Goal: Information Seeking & Learning: Learn about a topic

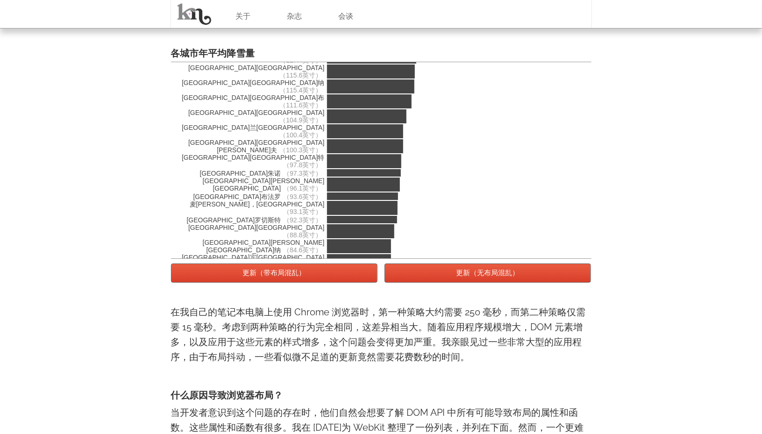
scroll to position [93, 0]
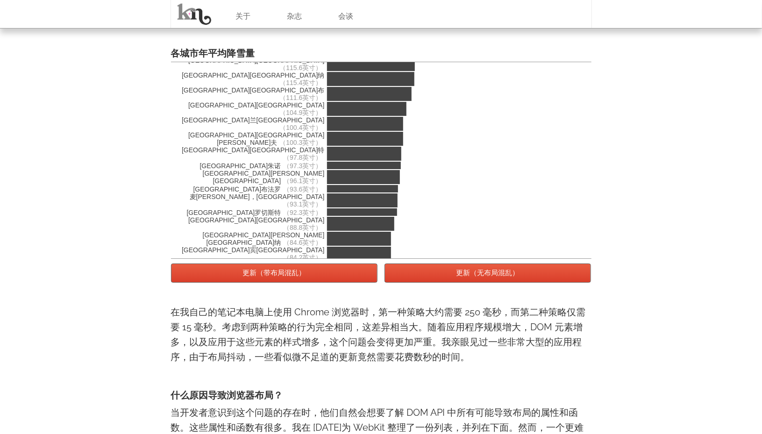
drag, startPoint x: 305, startPoint y: 275, endPoint x: 308, endPoint y: 267, distance: 8.7
click at [305, 275] on font "更新（带布局混乱）" at bounding box center [274, 273] width 63 height 8
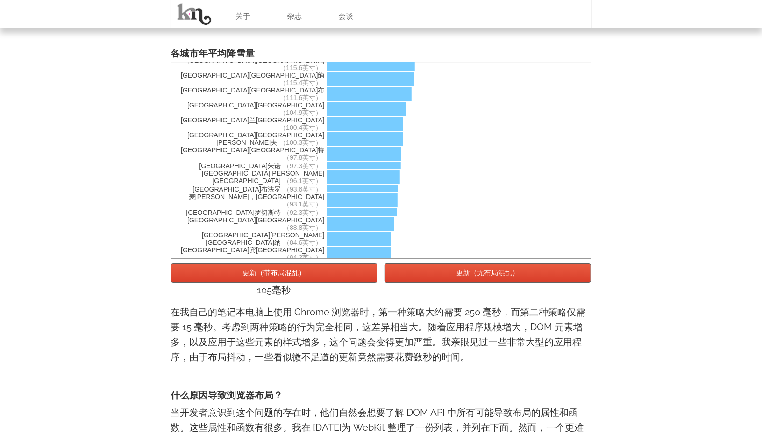
click at [457, 274] on font "更新（无布局混乱）" at bounding box center [487, 273] width 63 height 8
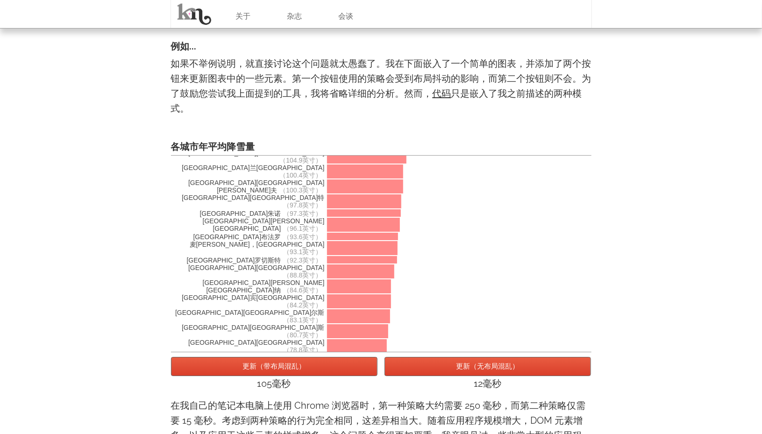
scroll to position [140, 0]
click at [331, 370] on button "更新（带布局混乱）" at bounding box center [274, 366] width 207 height 19
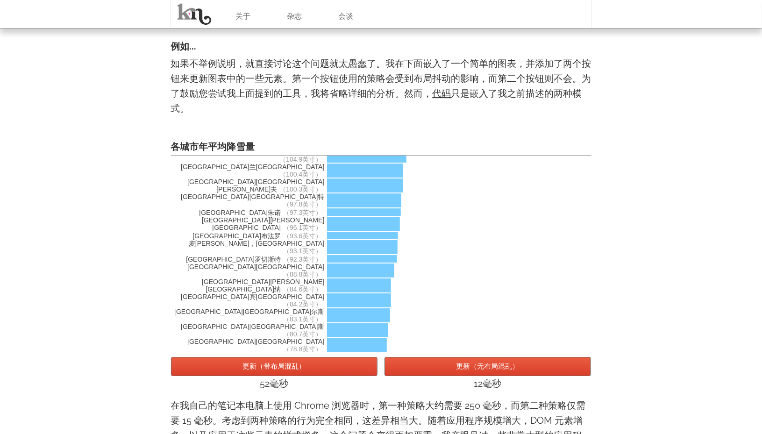
click at [331, 370] on button "更新（带布局混乱）" at bounding box center [274, 366] width 207 height 19
click at [461, 370] on font "更新（无布局混乱）" at bounding box center [487, 366] width 63 height 8
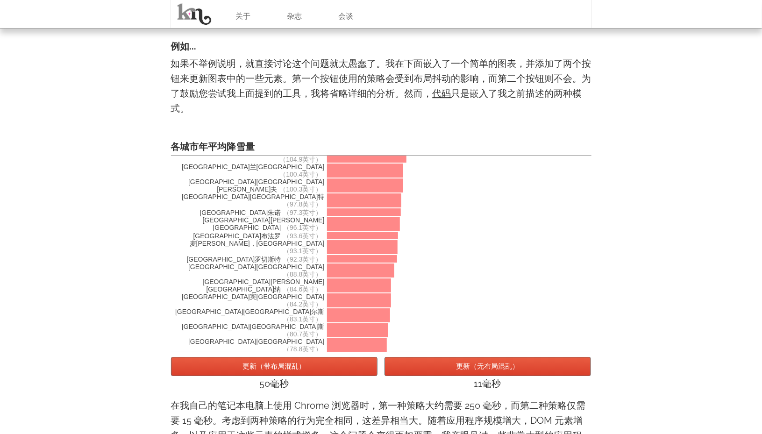
click at [461, 370] on font "更新（无布局混乱）" at bounding box center [487, 366] width 63 height 8
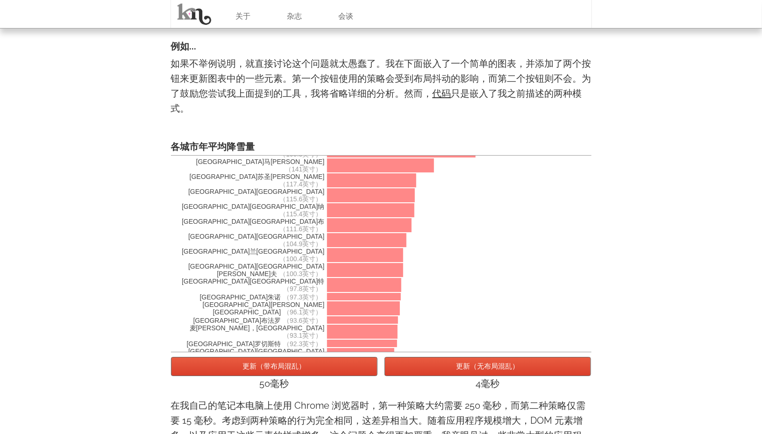
scroll to position [0, 0]
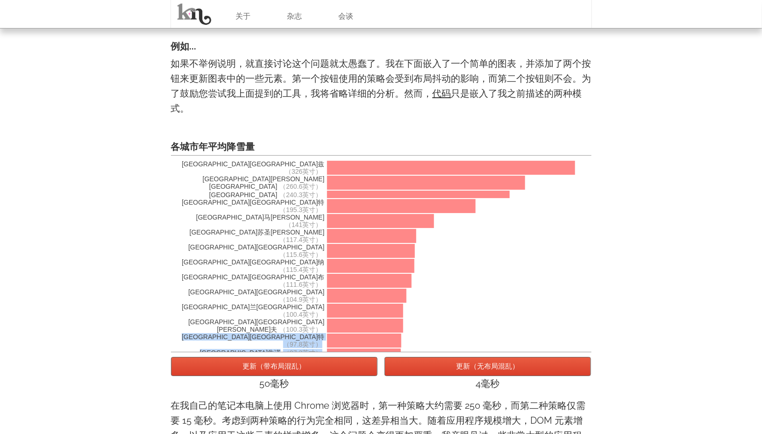
drag, startPoint x: 351, startPoint y: 258, endPoint x: 351, endPoint y: 280, distance: 21.5
click at [351, 280] on div "[GEOGRAPHIC_DATA][GEOGRAPHIC_DATA]兹 （326英寸） [GEOGRAPHIC_DATA][PERSON_NAME][GEOG…" at bounding box center [381, 254] width 421 height 197
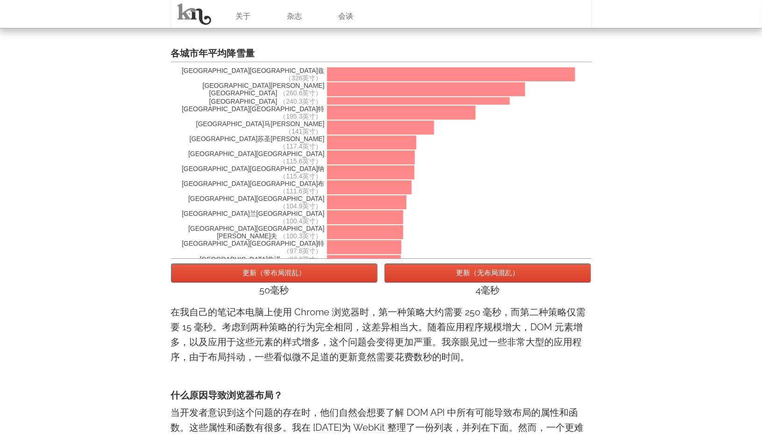
click at [375, 294] on div "50毫秒" at bounding box center [274, 290] width 207 height 15
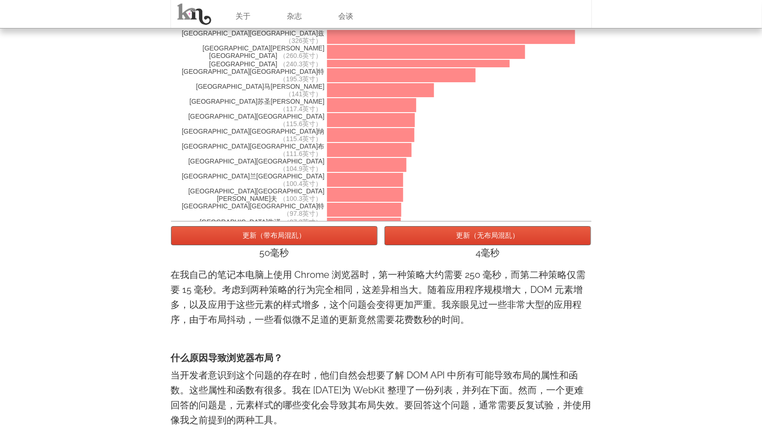
scroll to position [1589, 0]
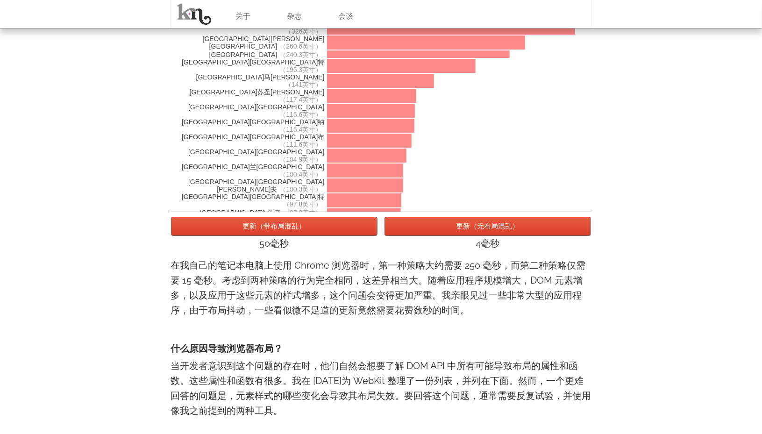
click at [341, 226] on button "更新（带布局混乱）" at bounding box center [274, 226] width 207 height 19
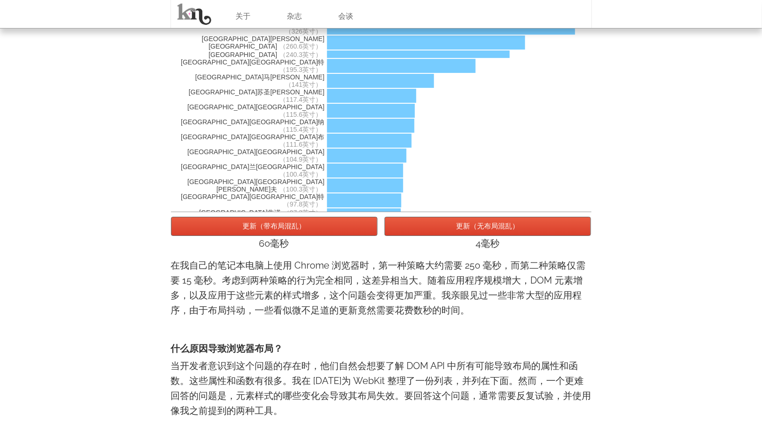
click at [440, 231] on button "更新（无布局混乱）" at bounding box center [488, 226] width 207 height 19
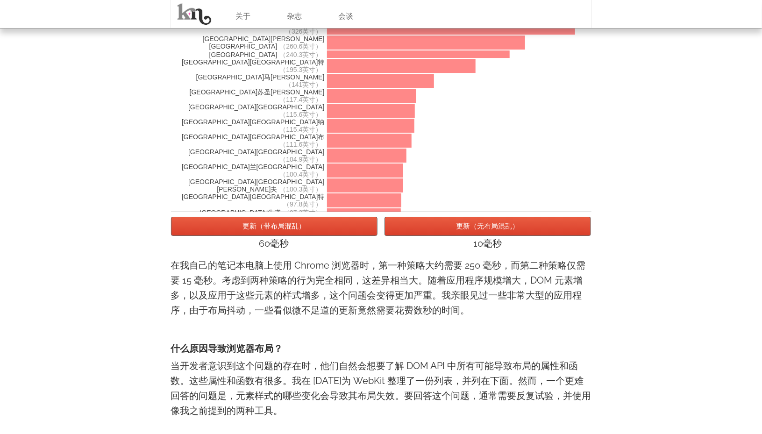
click at [354, 225] on button "更新（带布局混乱）" at bounding box center [274, 226] width 207 height 19
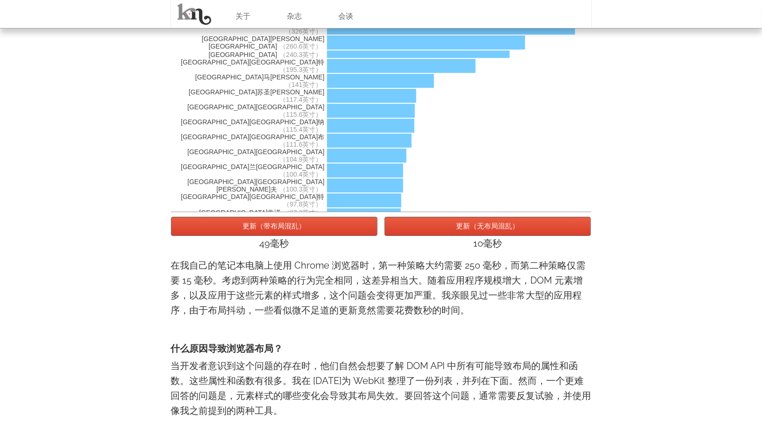
click at [423, 226] on button "更新（无布局混乱）" at bounding box center [488, 226] width 207 height 19
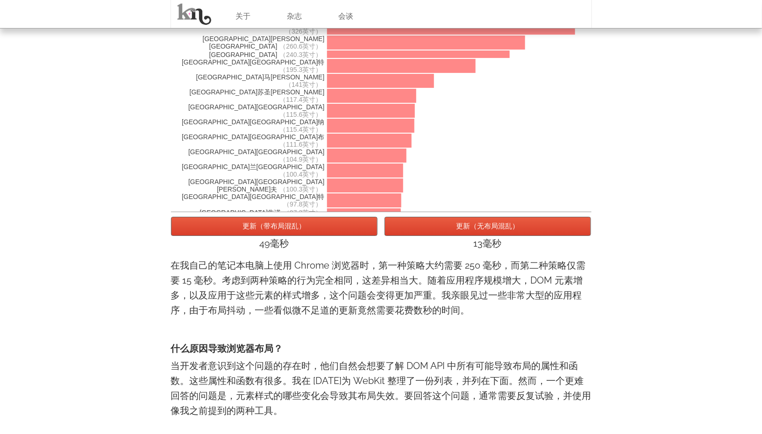
click at [423, 226] on button "更新（无布局混乱）" at bounding box center [488, 226] width 207 height 19
click at [428, 230] on button "更新（无布局混乱）" at bounding box center [488, 226] width 207 height 19
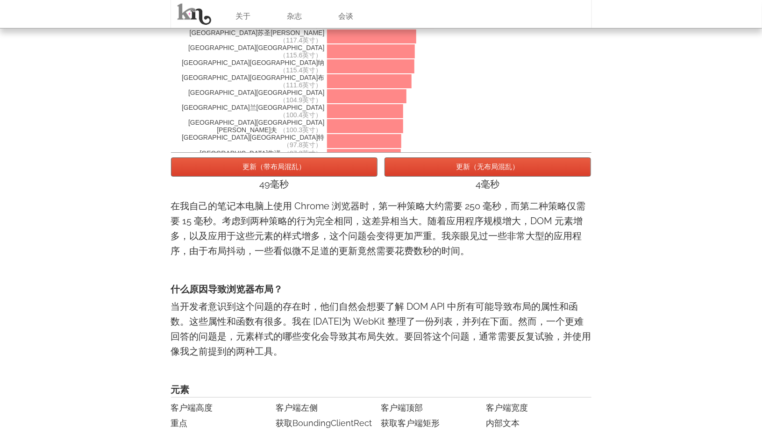
scroll to position [1754, 0]
